Goal: Find specific page/section

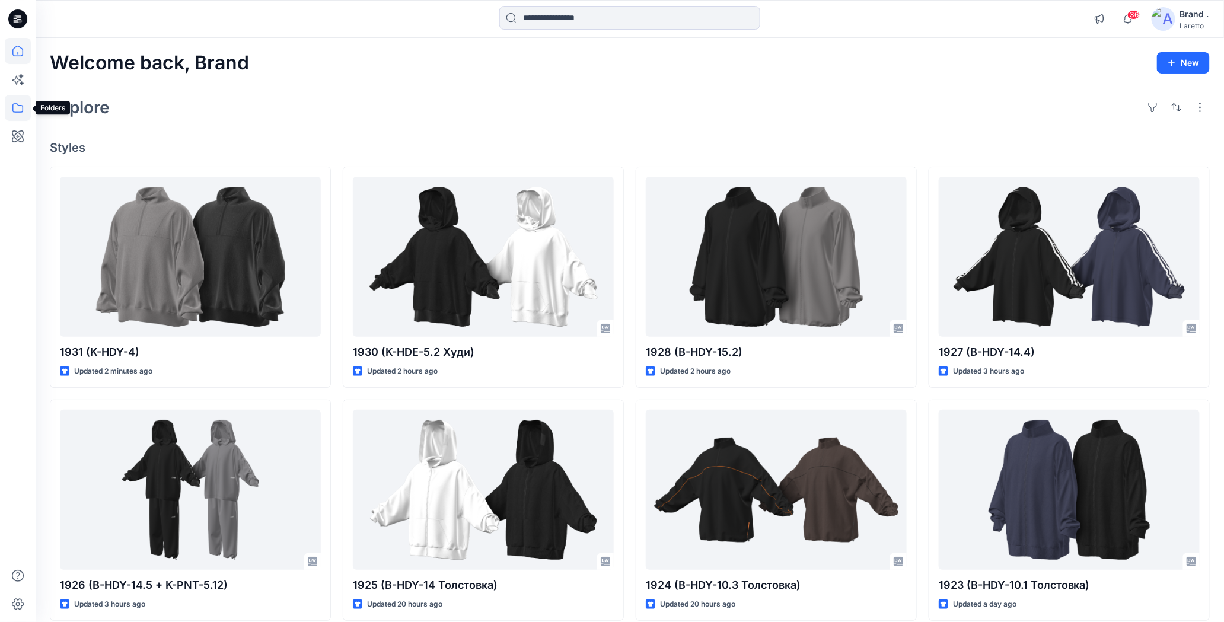
click at [10, 111] on icon at bounding box center [18, 108] width 26 height 26
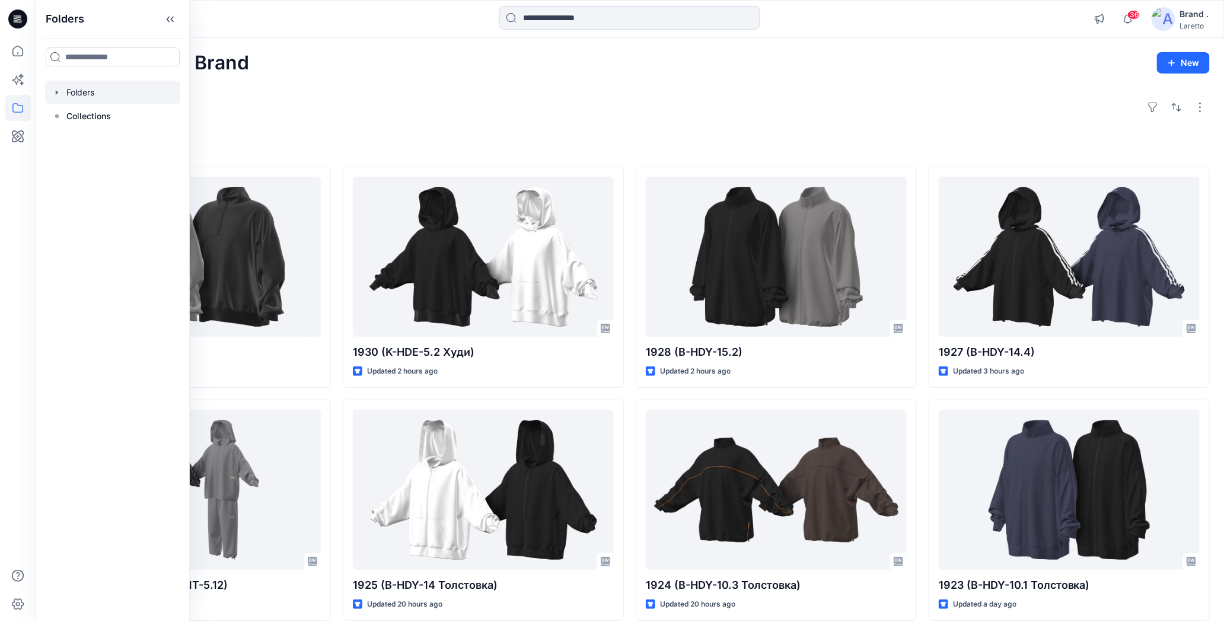
click at [60, 92] on icon "button" at bounding box center [56, 92] width 9 height 9
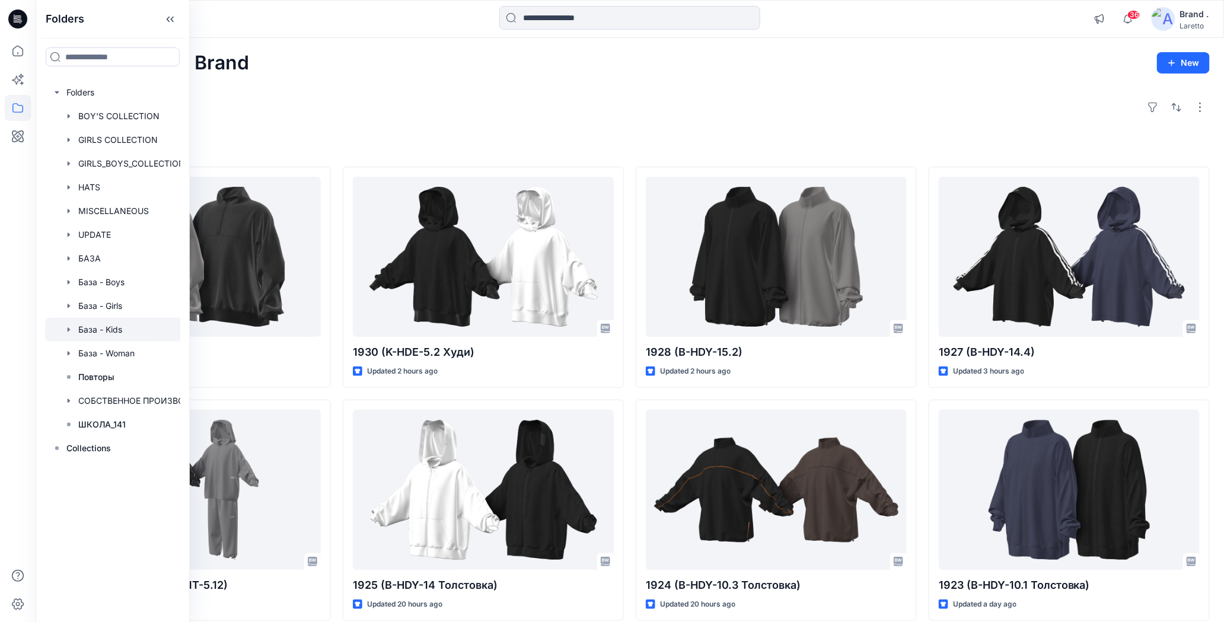
click at [87, 339] on div at bounding box center [128, 330] width 166 height 24
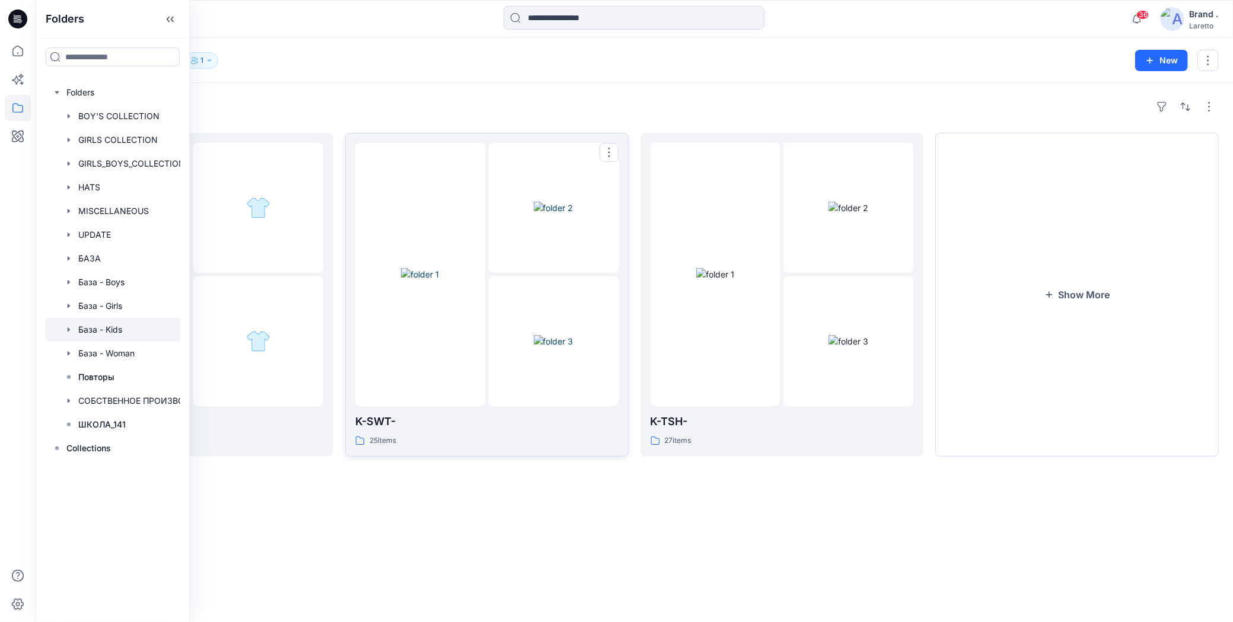
click at [437, 275] on img at bounding box center [420, 274] width 38 height 12
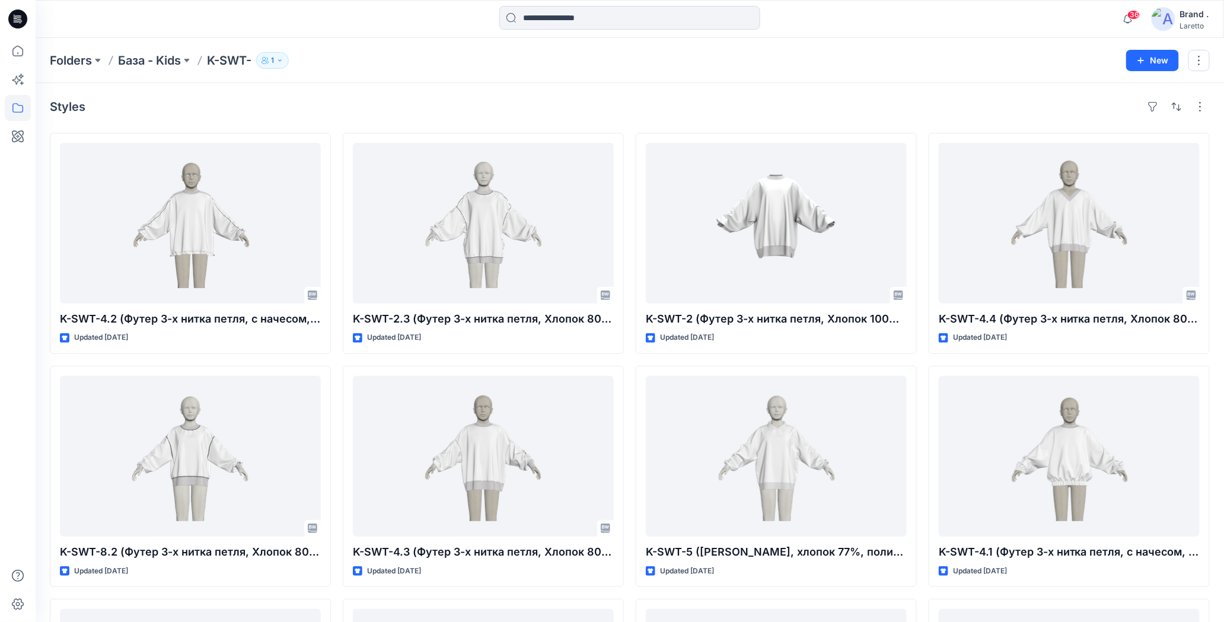
click at [20, 21] on icon at bounding box center [17, 19] width 19 height 38
